Goal: Communication & Community: Answer question/provide support

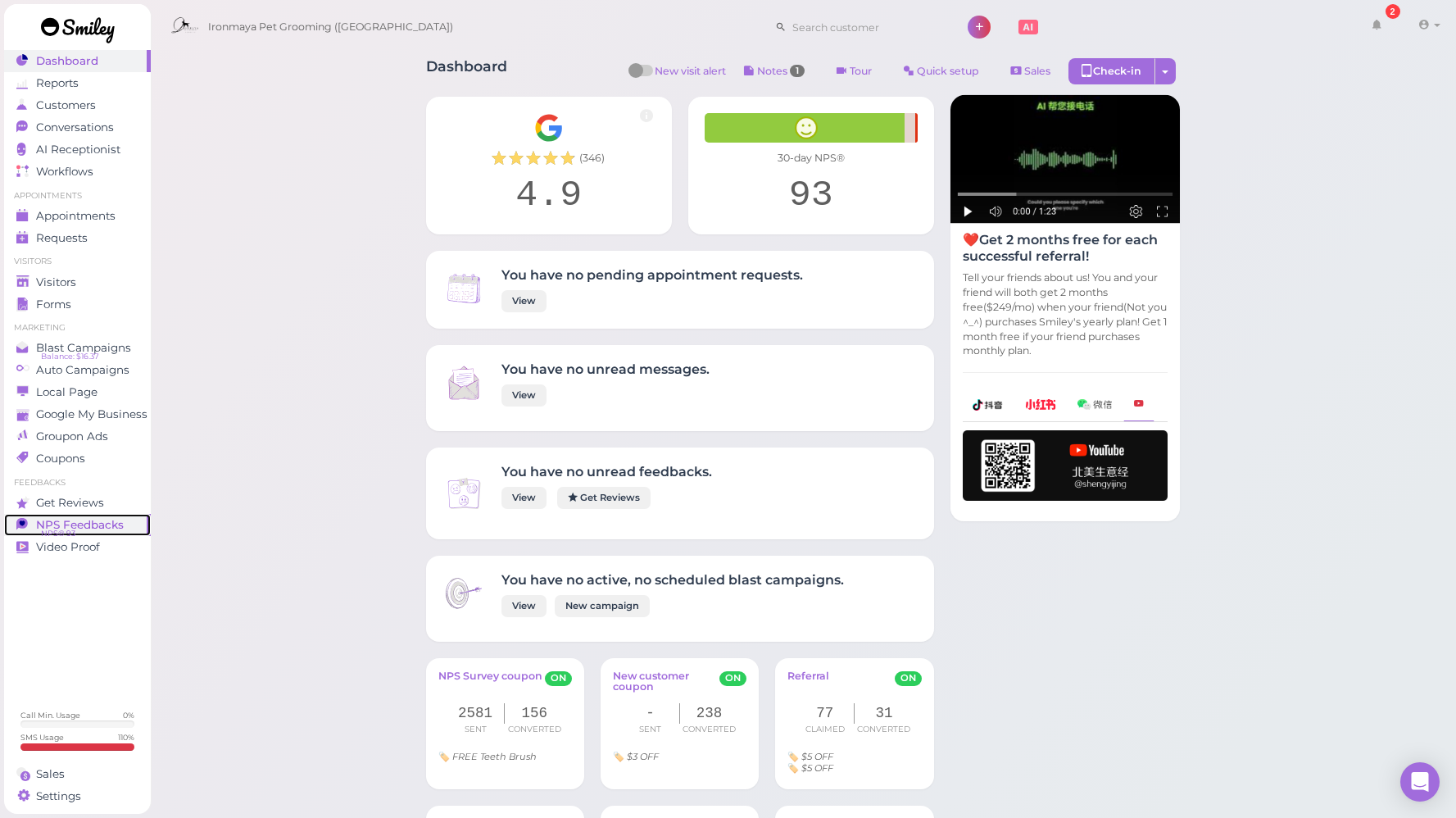
click at [58, 528] on span "NPS® 93" at bounding box center [59, 534] width 35 height 13
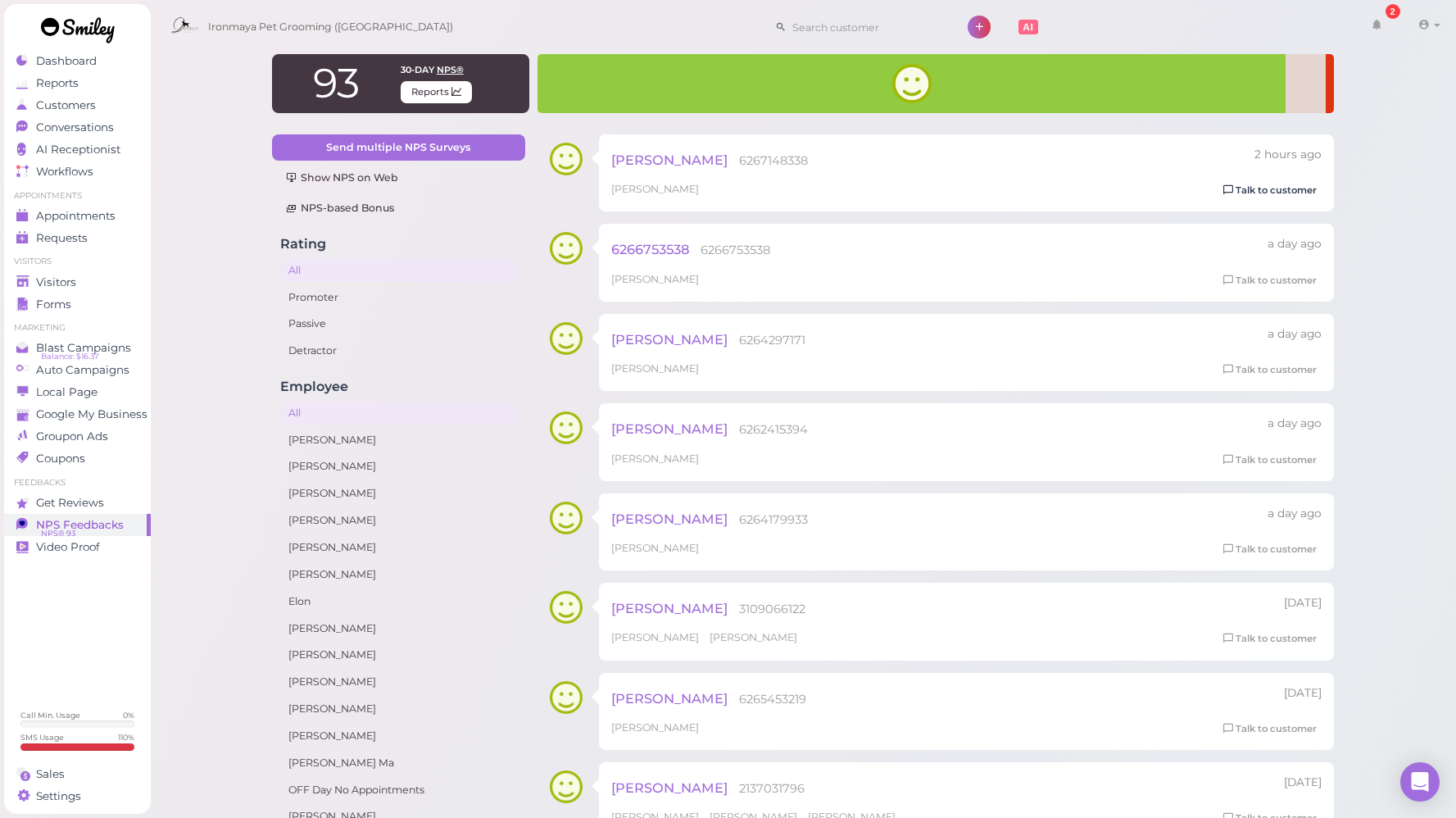
click at [1240, 189] on link "Talk to customer" at bounding box center [1270, 190] width 104 height 17
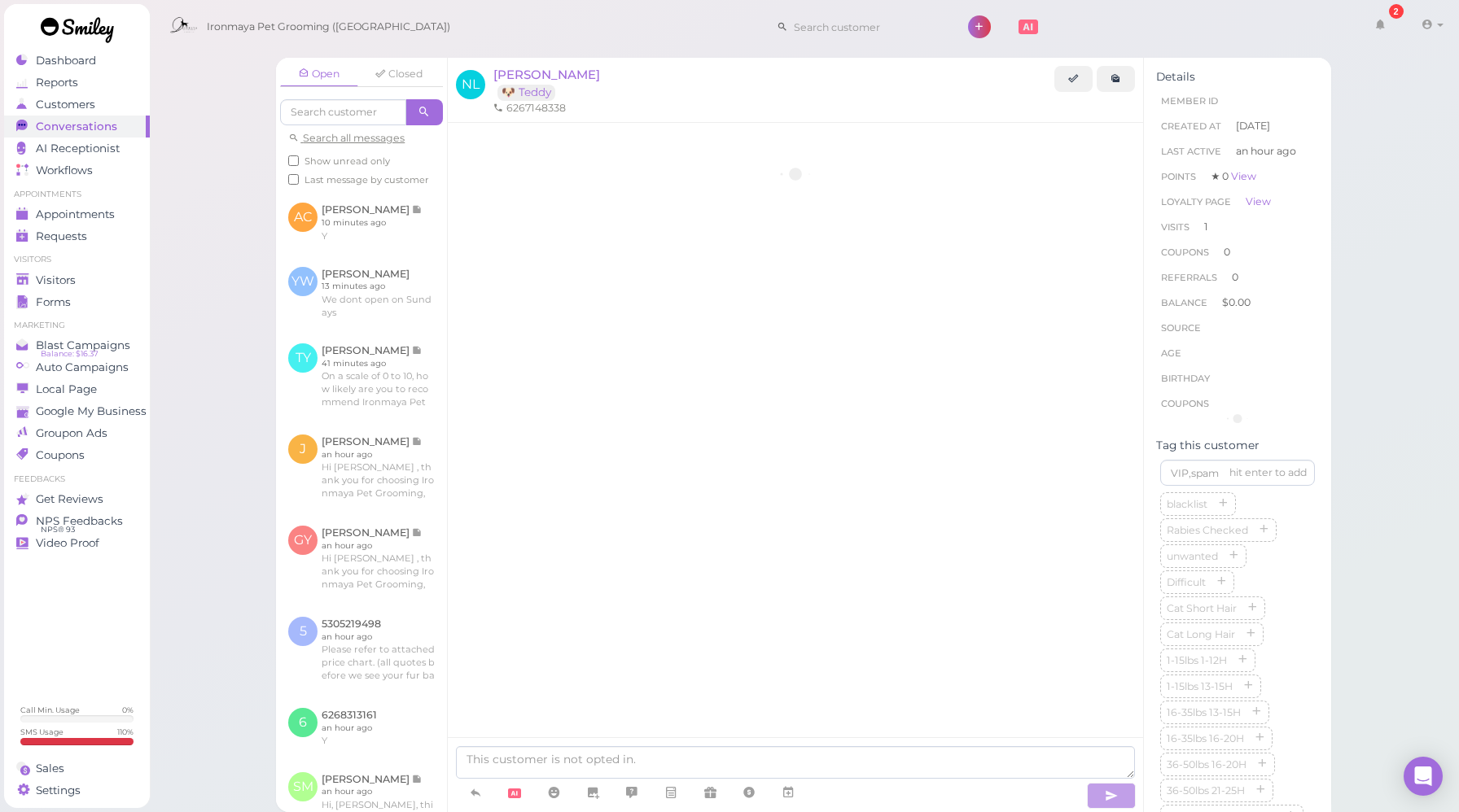
scroll to position [1777, 0]
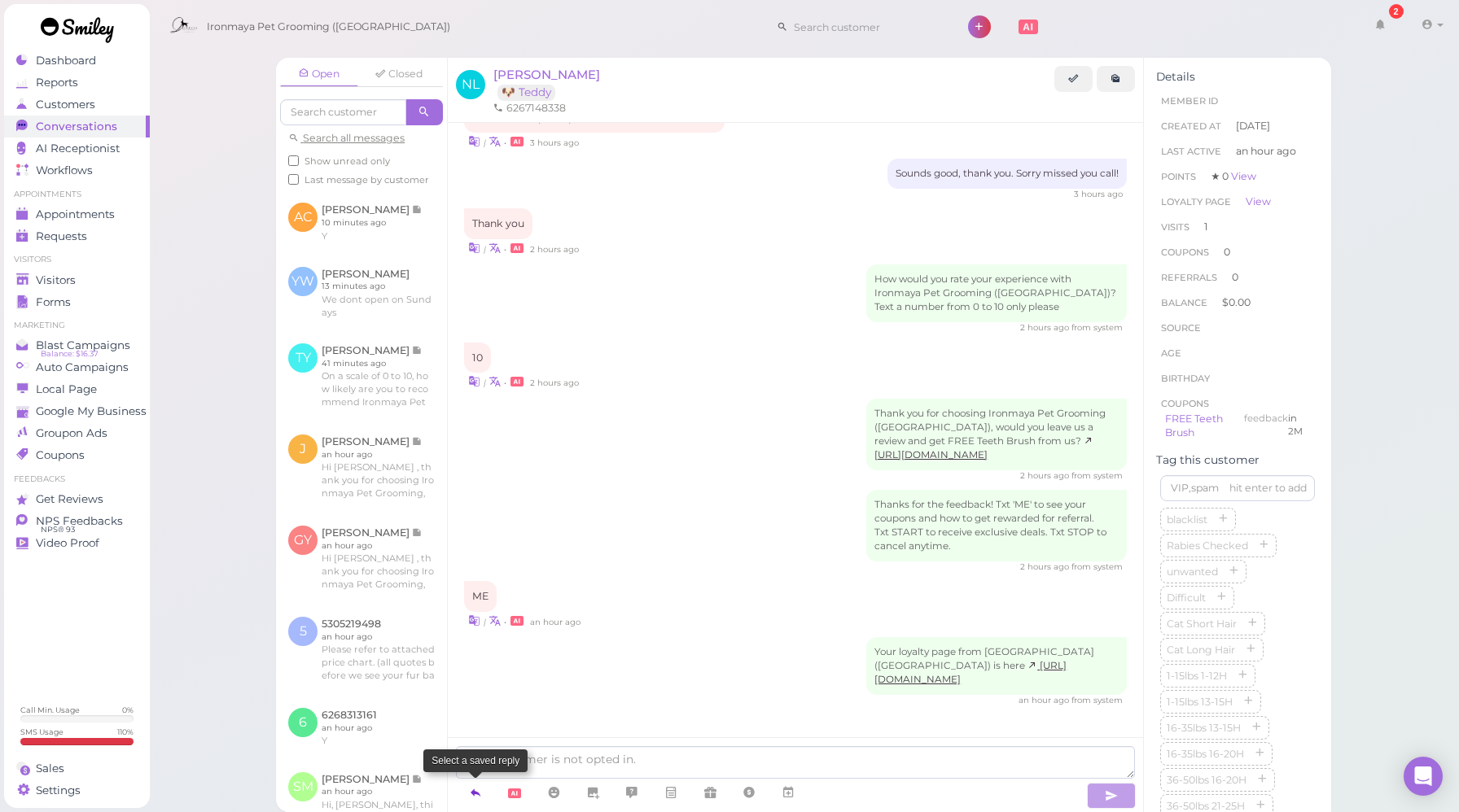
click at [483, 792] on link at bounding box center [475, 792] width 39 height 28
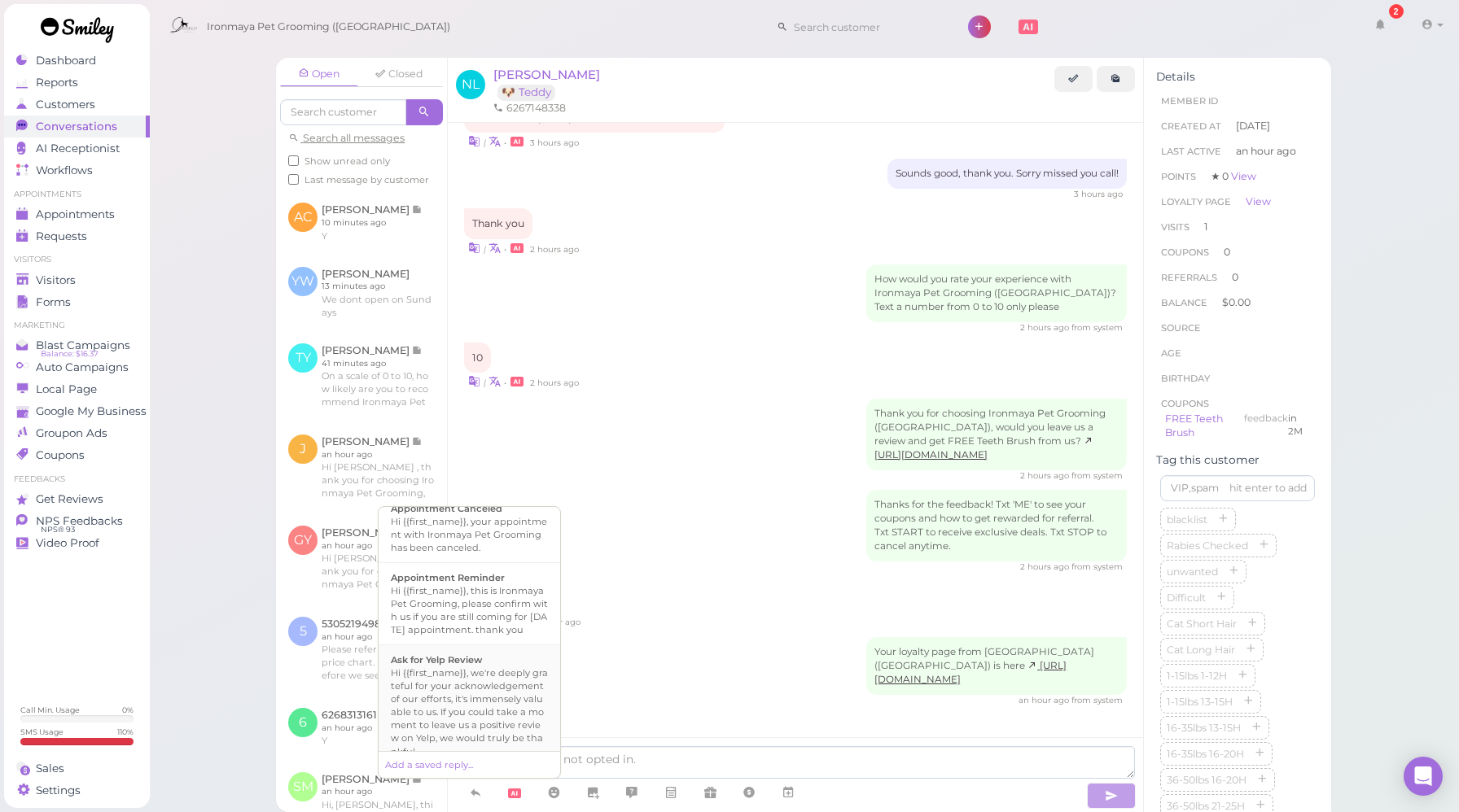
scroll to position [212, 0]
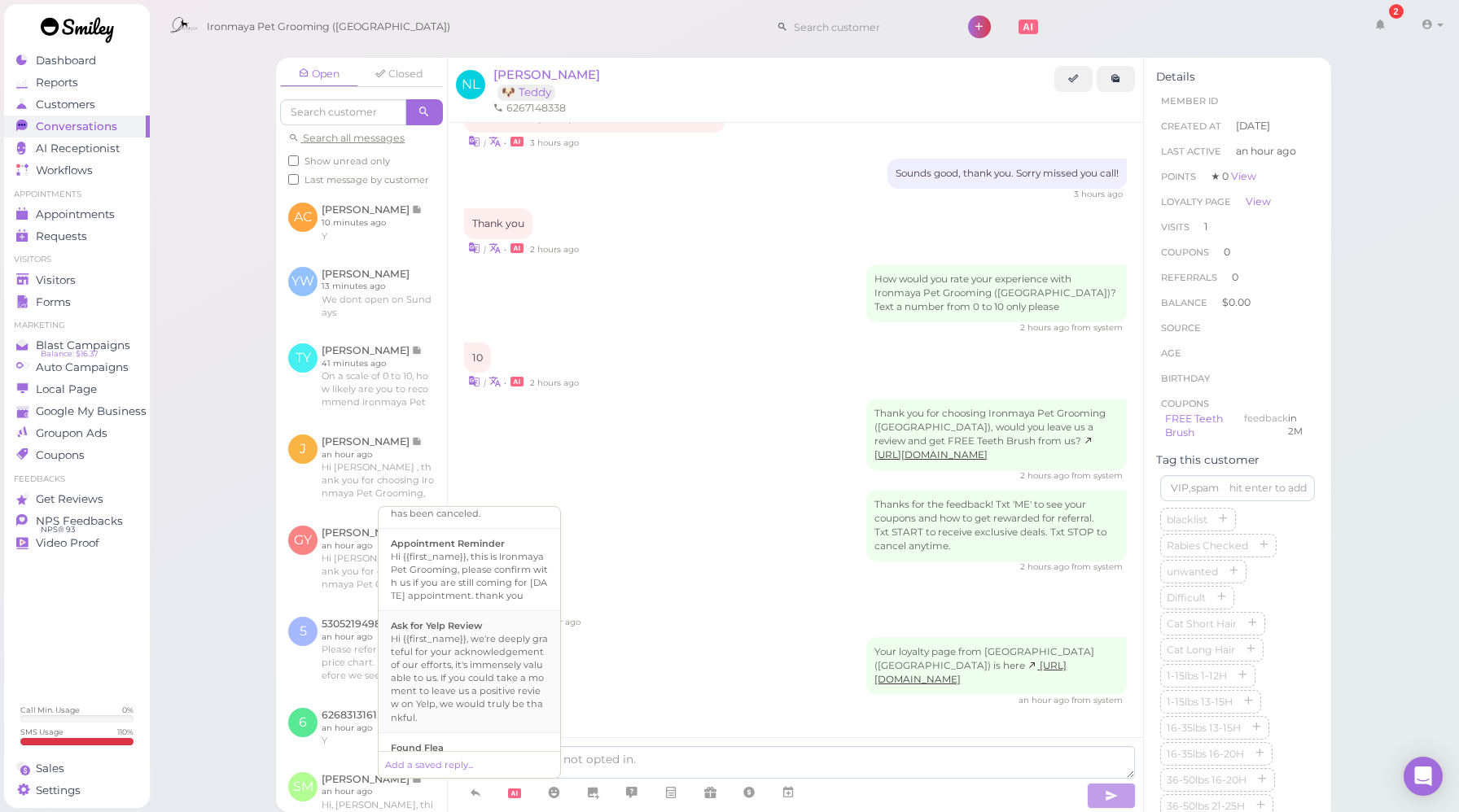
click at [479, 659] on div "Hi {{first_name}}, we're deeply grateful for your acknowledgement of our effort…" at bounding box center [469, 677] width 157 height 91
type textarea "Hi {{first_name}}, we're deeply grateful for your acknowledgement of our effort…"
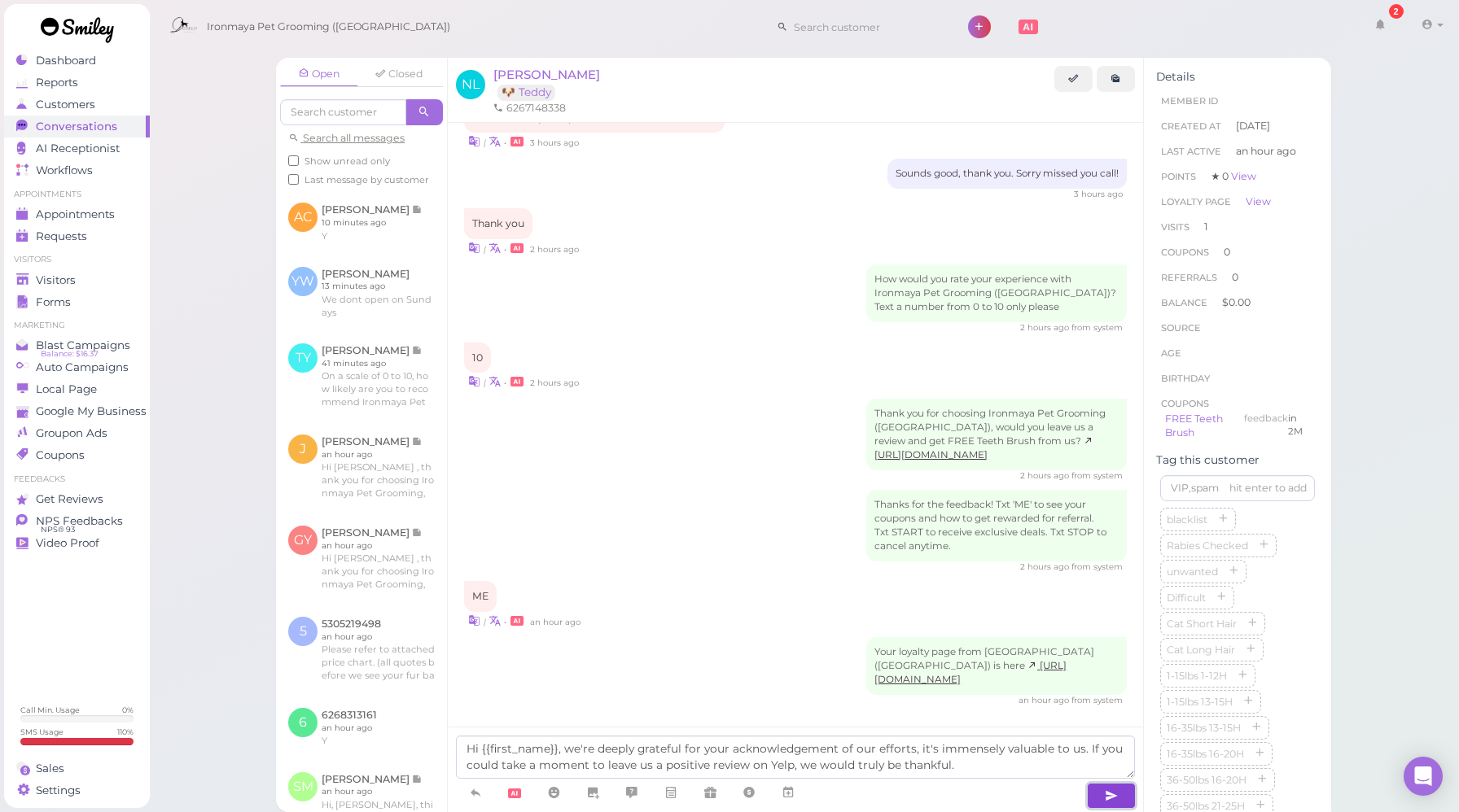
click at [1100, 792] on button "button" at bounding box center [1111, 796] width 49 height 26
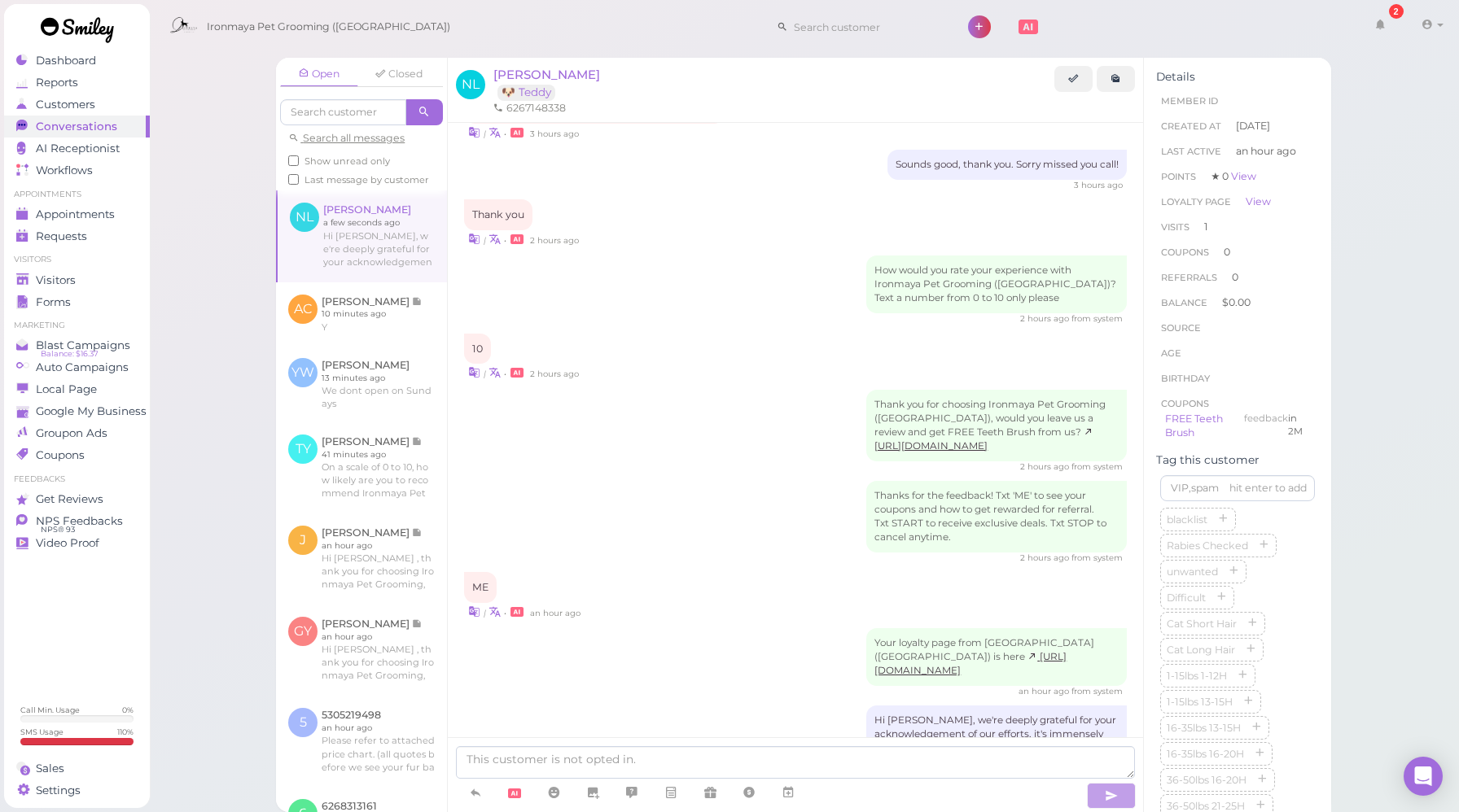
scroll to position [1871, 0]
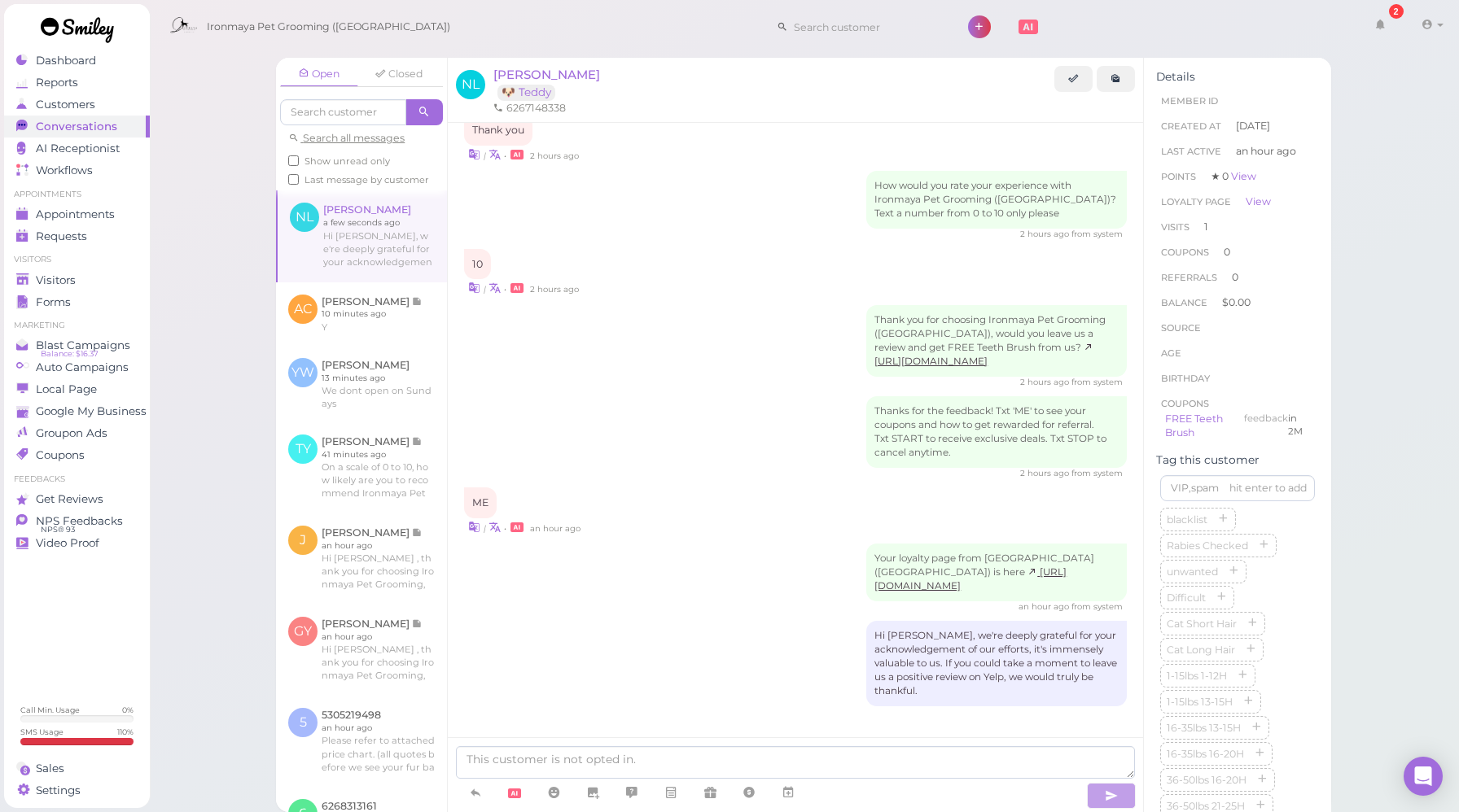
click at [648, 665] on div "Hi [PERSON_NAME], we're deeply grateful for your acknowledgement of our efforts…" at bounding box center [795, 664] width 663 height 86
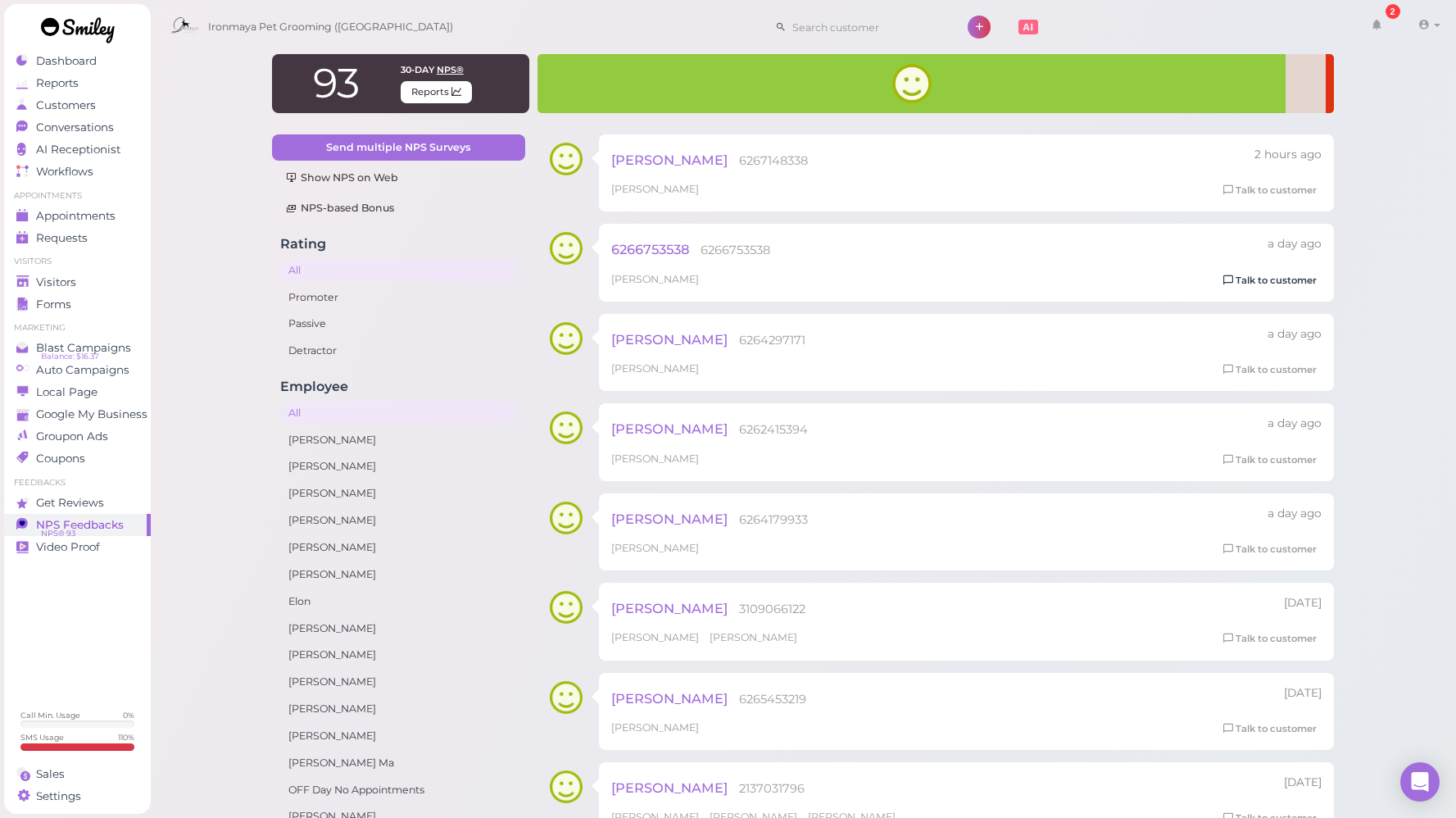
click at [1237, 283] on link "Talk to customer" at bounding box center [1270, 281] width 104 height 17
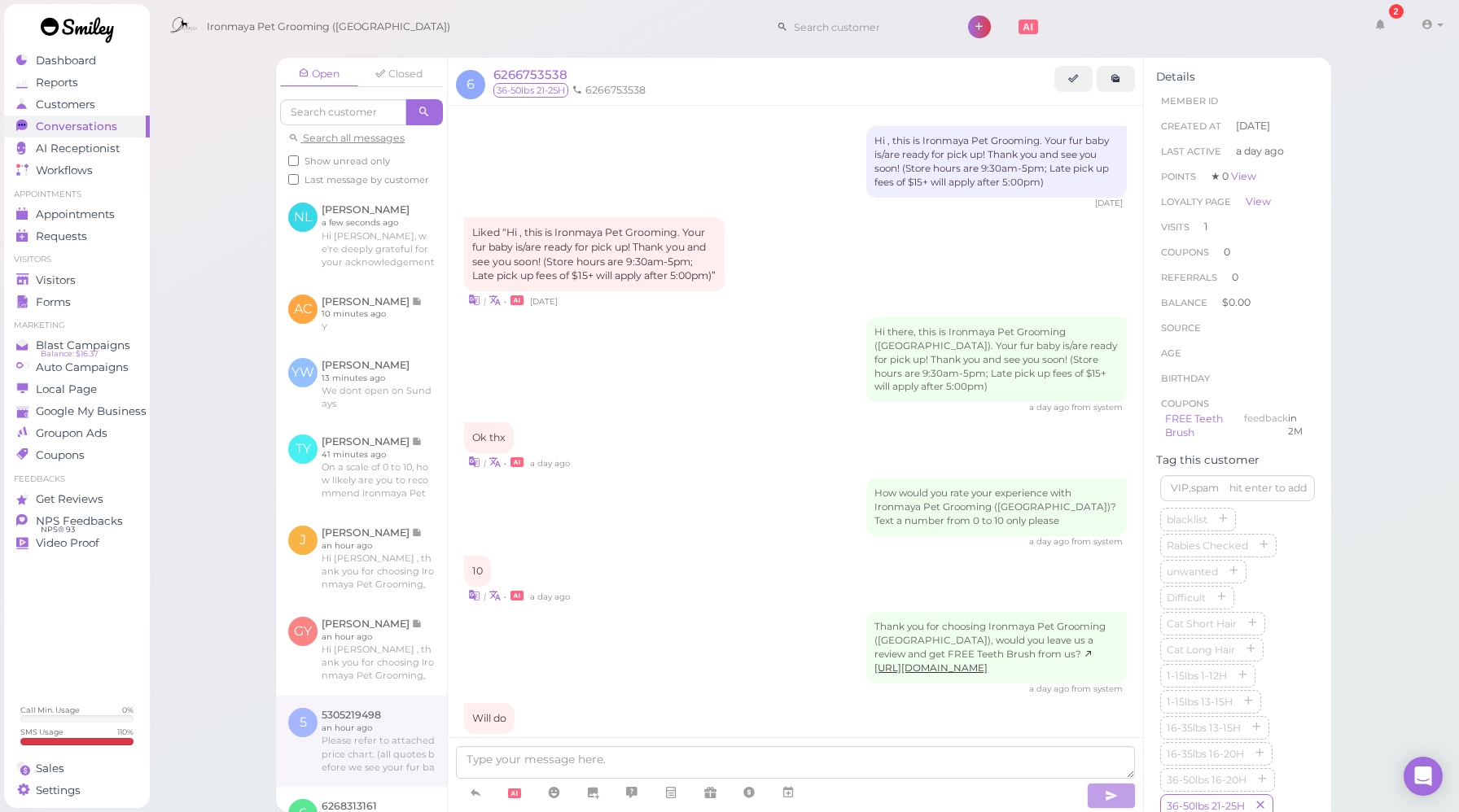
scroll to position [526, 0]
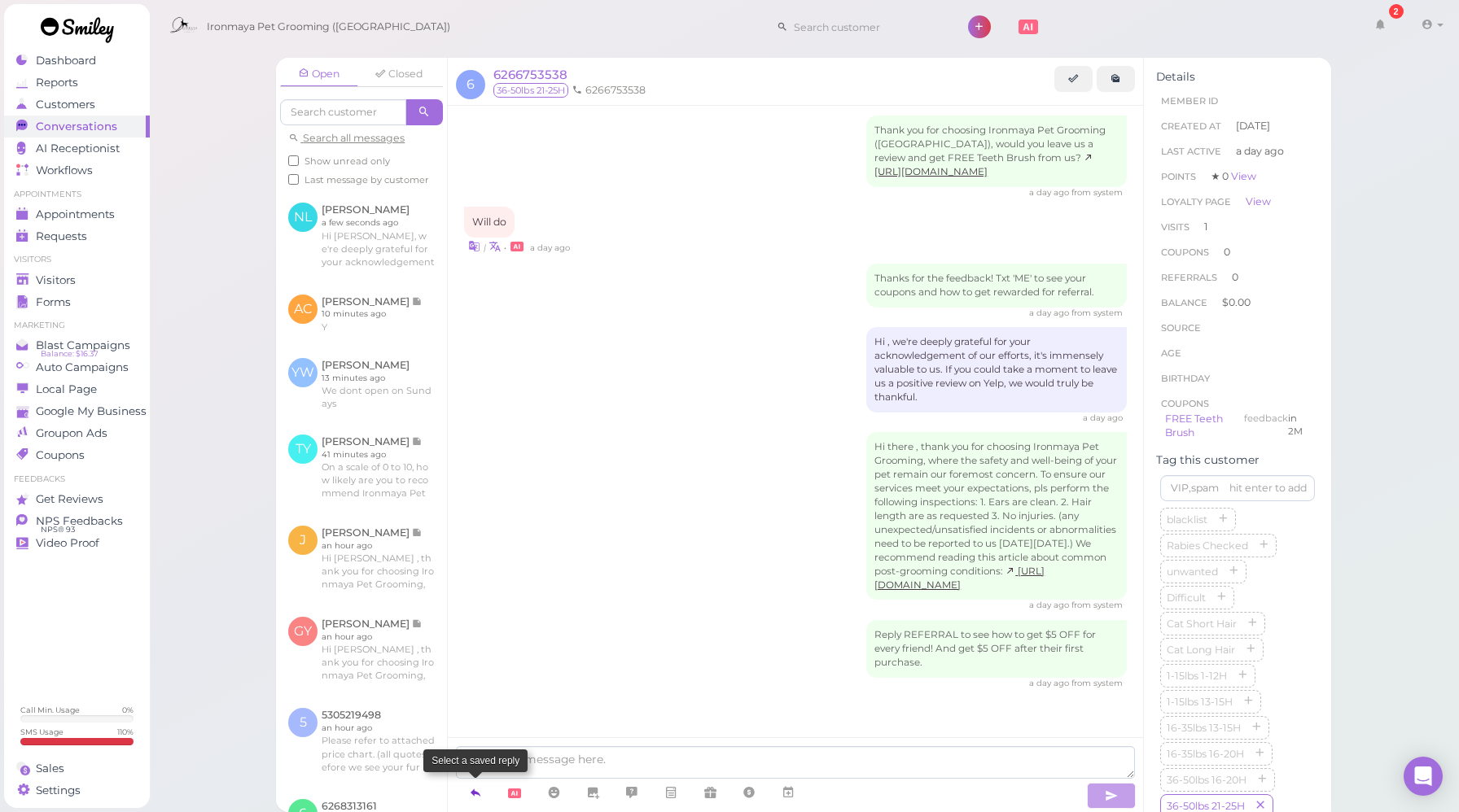
click at [478, 792] on icon at bounding box center [475, 793] width 13 height 16
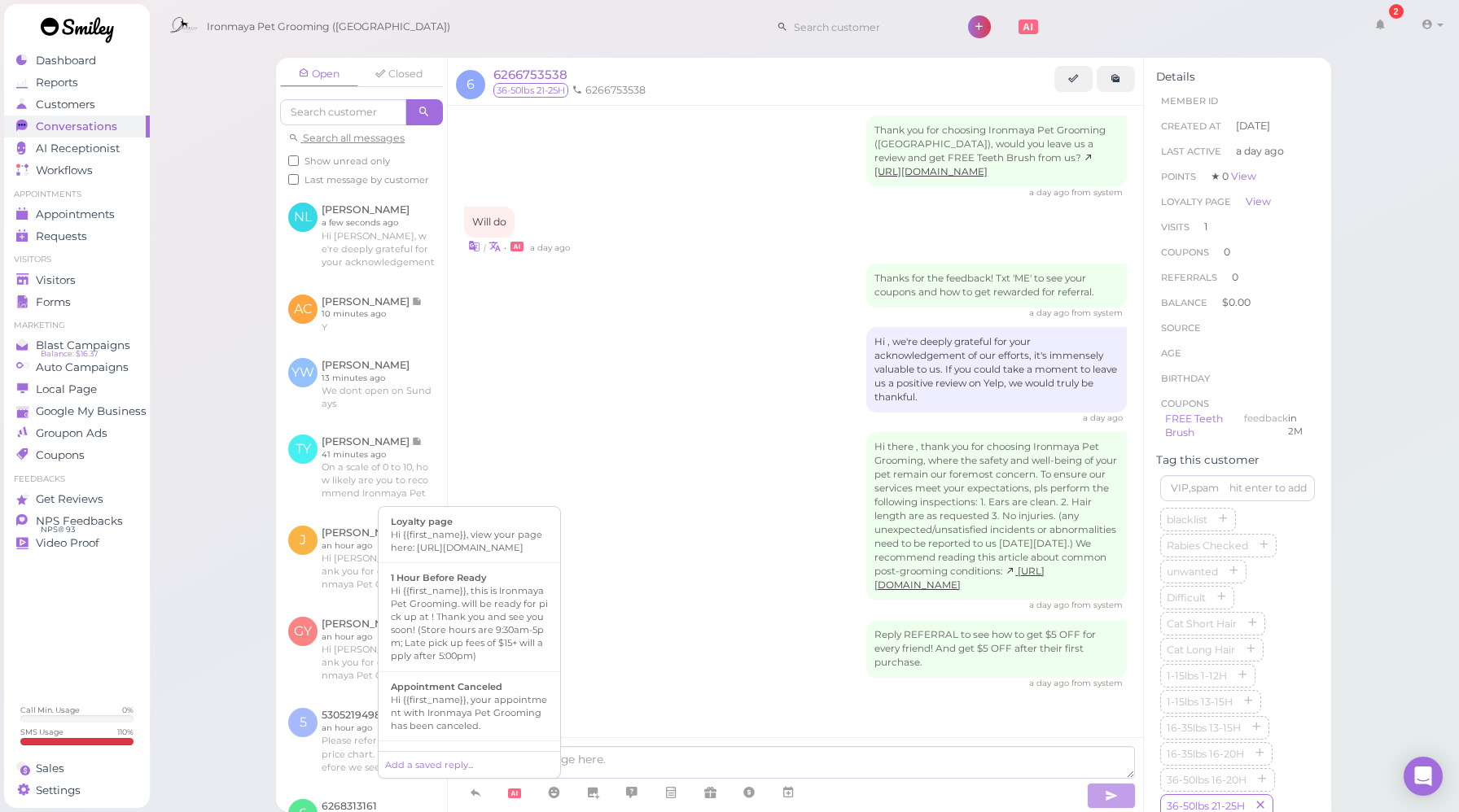
click at [778, 512] on div "Hi there , thank you for choosing Ironmaya Pet Grooming, where the safety and w…" at bounding box center [795, 523] width 663 height 180
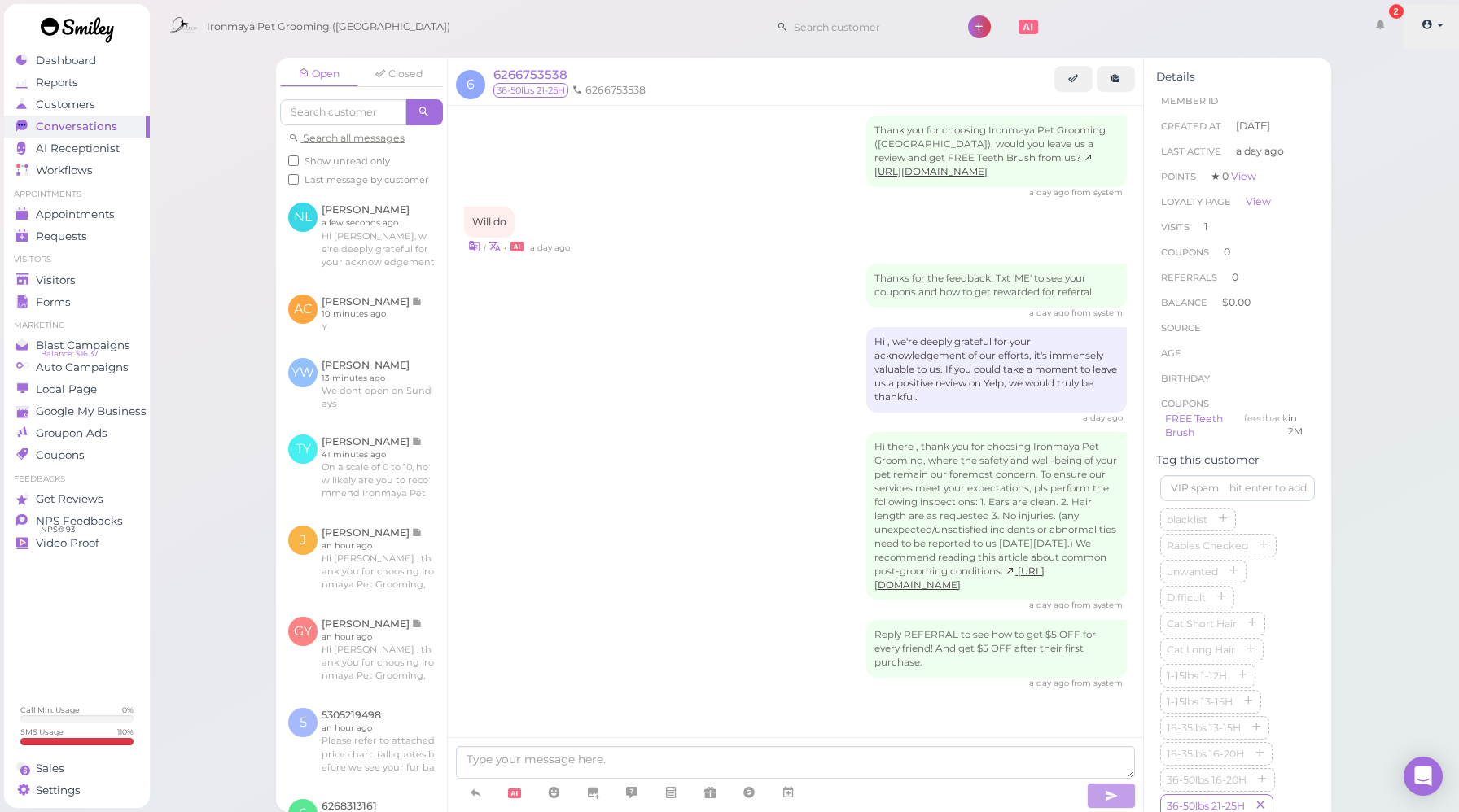
click at [1429, 25] on icon at bounding box center [1426, 25] width 12 height 15
click at [1375, 126] on link "Logout" at bounding box center [1403, 122] width 113 height 19
